Goal: Task Accomplishment & Management: Use online tool/utility

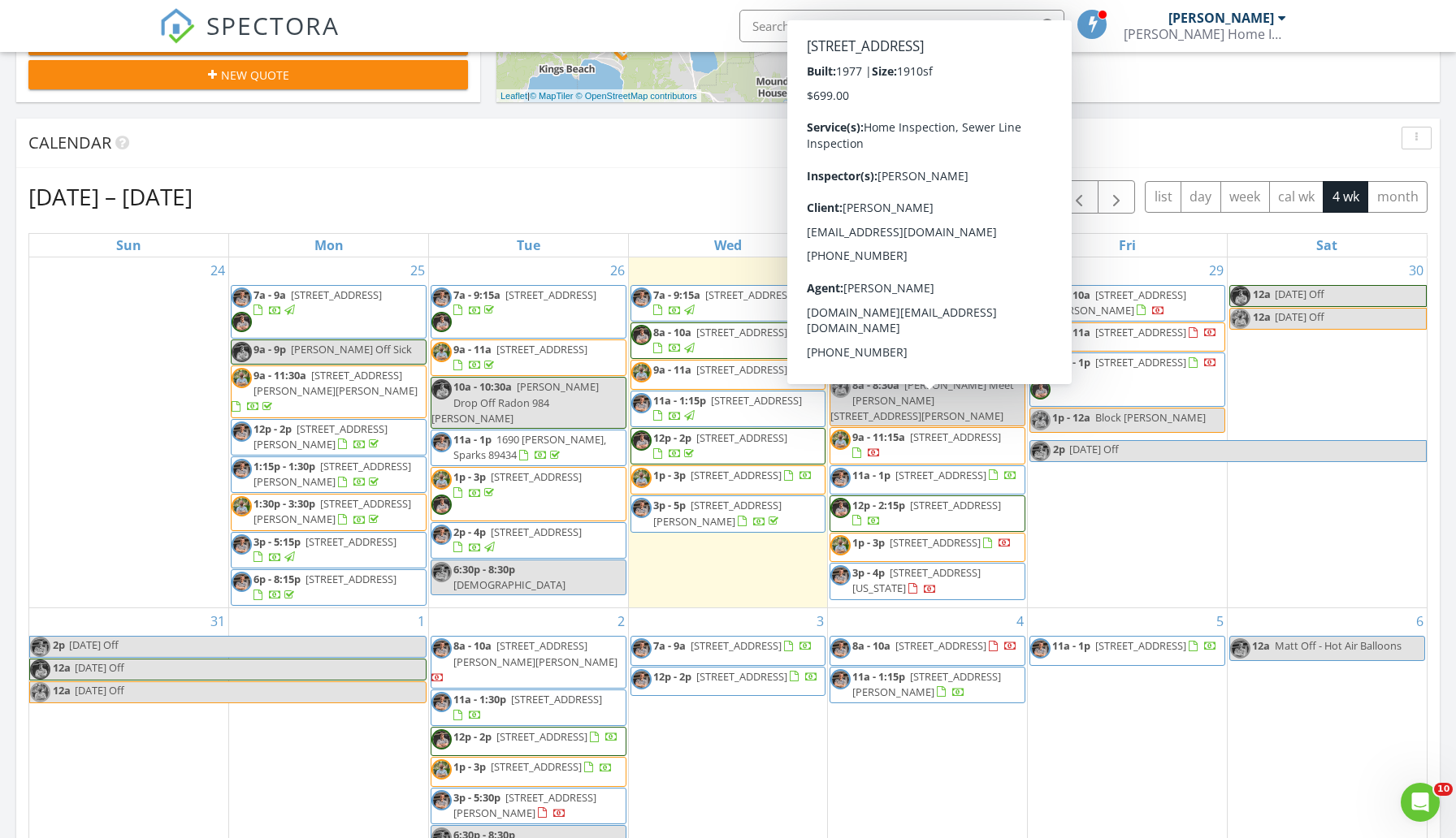
scroll to position [1479, 1456]
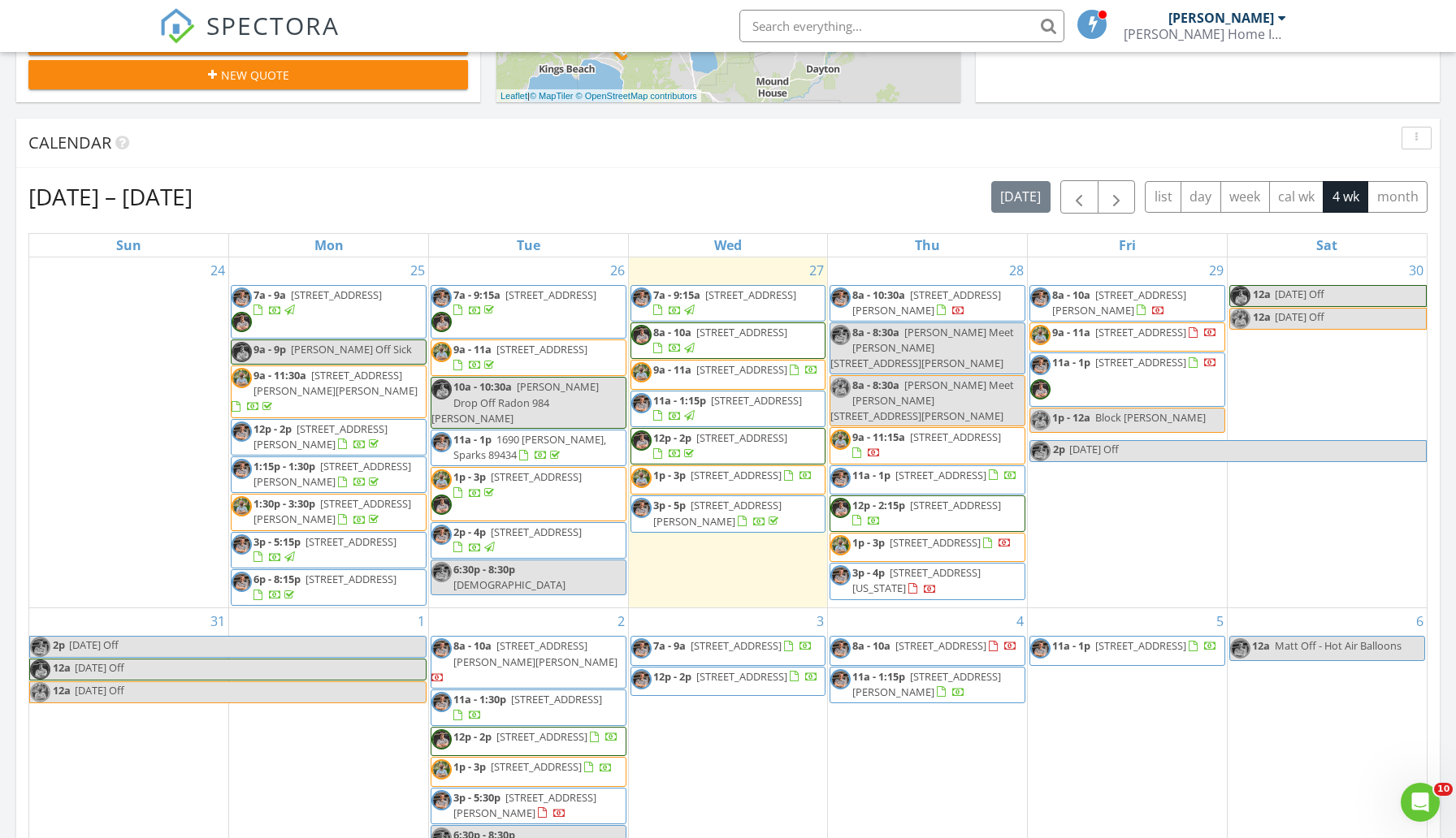
click at [602, 192] on div "[DATE] – [DATE] [DATE] list day week cal wk 4 wk month" at bounding box center [728, 197] width 1398 height 33
click at [766, 206] on div "[DATE] – [DATE] [DATE] list day week cal wk 4 wk month" at bounding box center [728, 197] width 1398 height 33
click at [963, 300] on span "[STREET_ADDRESS][PERSON_NAME]" at bounding box center [925, 302] width 148 height 30
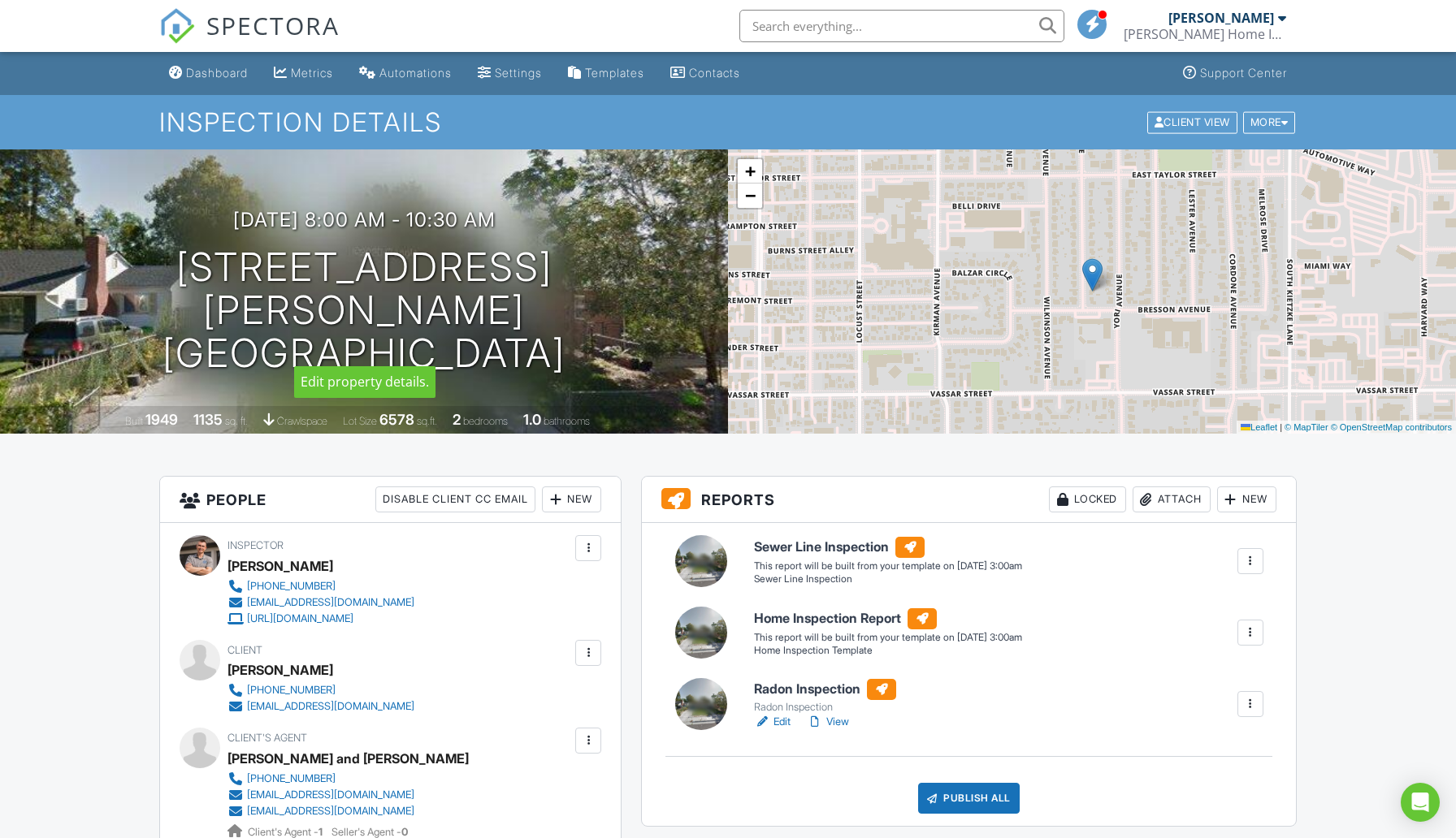
click at [200, 285] on div "08/28/2025 8:00 am - 10:30 am 984 Bates Ave Reno, NV 89502" at bounding box center [363, 291] width 728 height 165
click at [783, 706] on div "Radon Inspection" at bounding box center [825, 707] width 142 height 13
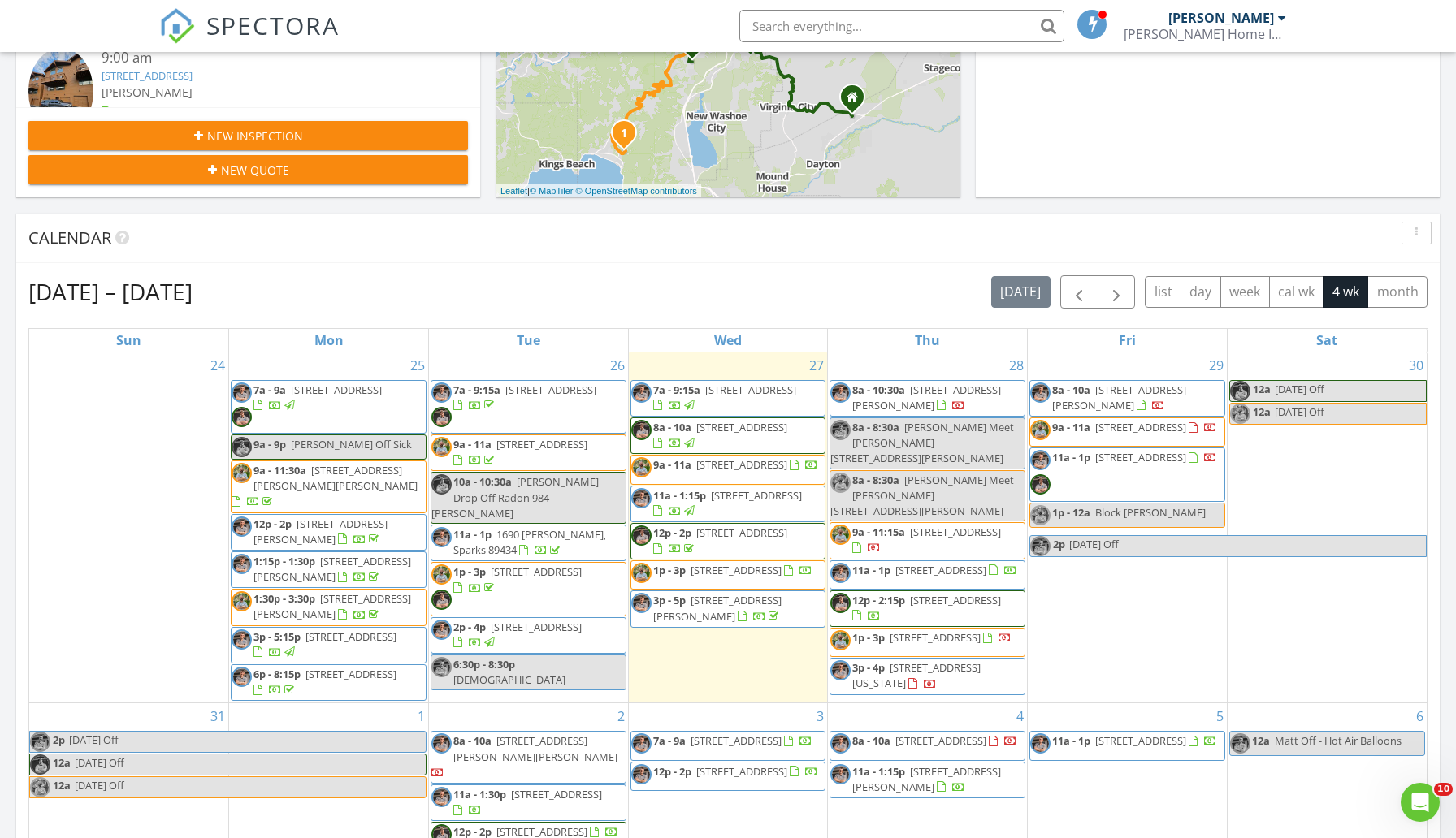
scroll to position [504, 0]
